Goal: Transaction & Acquisition: Book appointment/travel/reservation

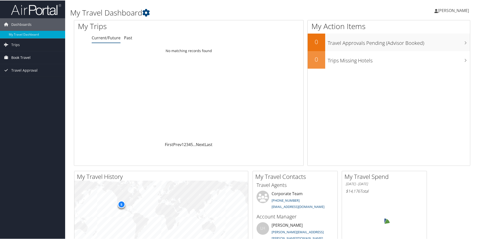
click at [26, 57] on span "Book Travel" at bounding box center [20, 57] width 19 height 13
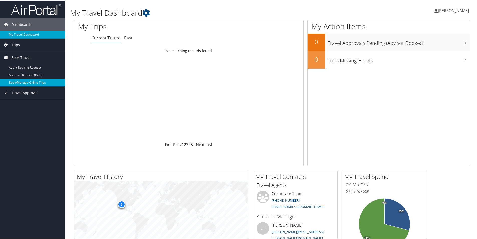
click at [20, 83] on link "Book/Manage Online Trips" at bounding box center [32, 82] width 65 height 8
